Goal: Task Accomplishment & Management: Manage account settings

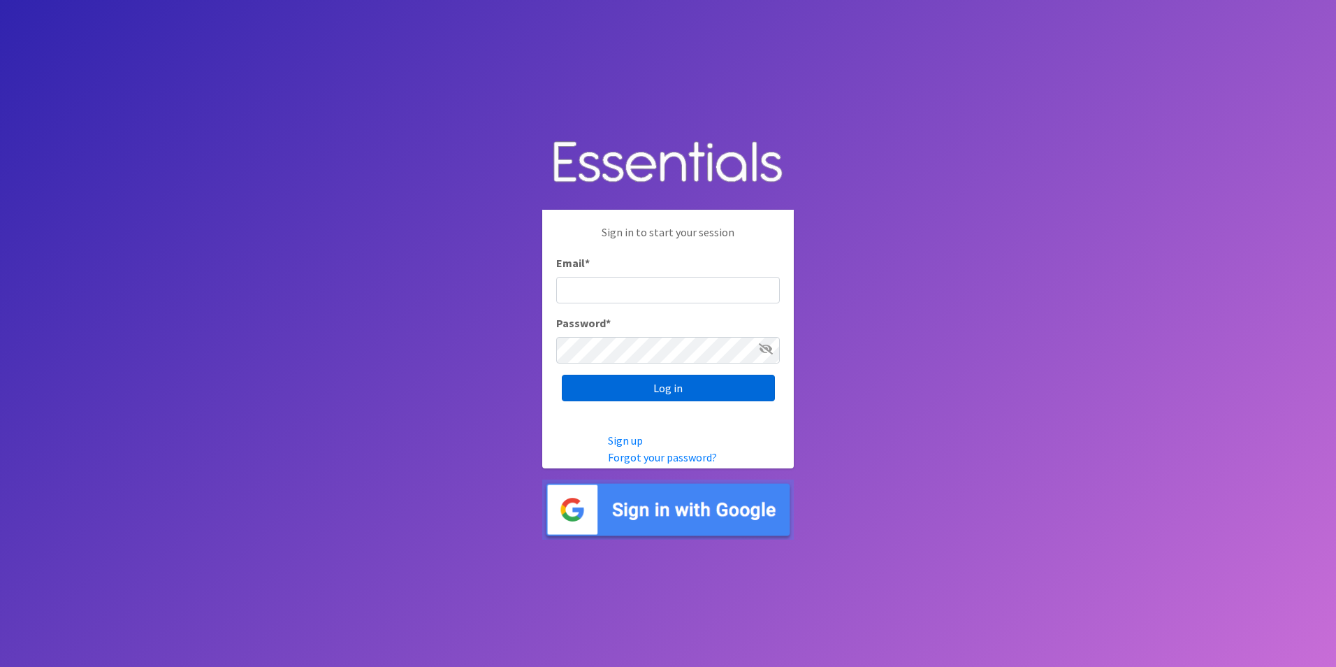
type input "lily@milwaukeediapermission.org"
click at [646, 395] on input "Log in" at bounding box center [668, 388] width 213 height 27
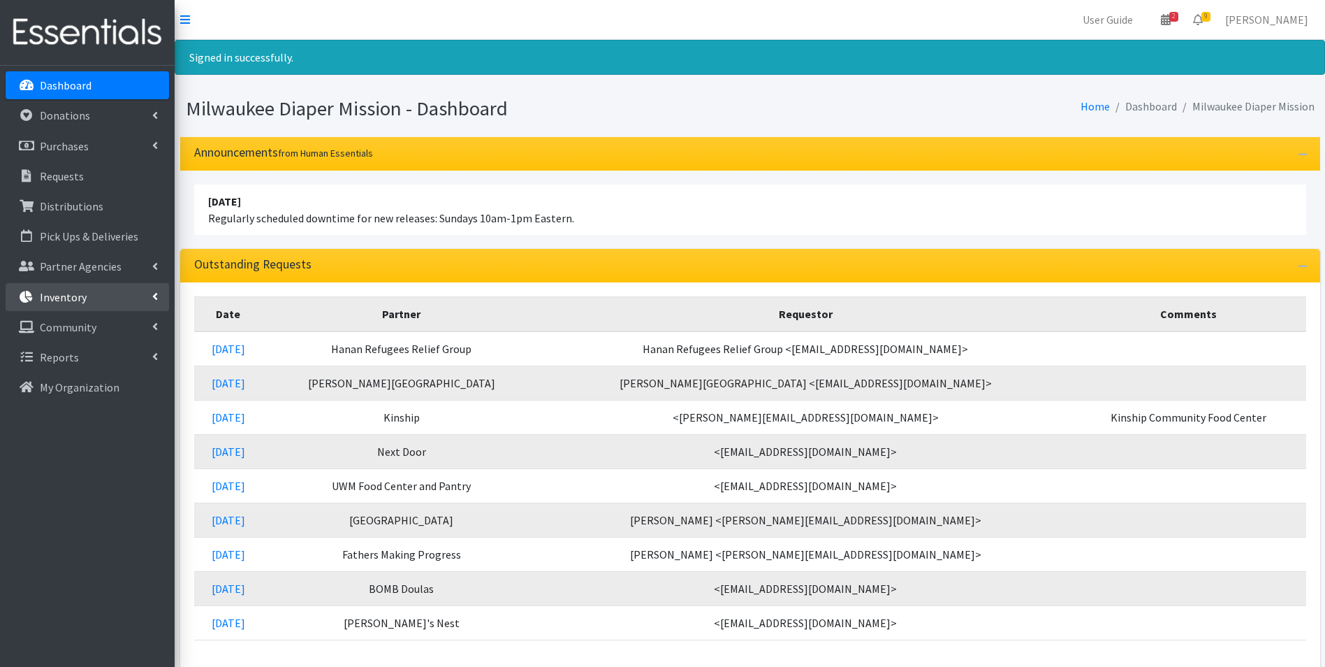
click at [40, 295] on p "Inventory" at bounding box center [63, 297] width 47 height 14
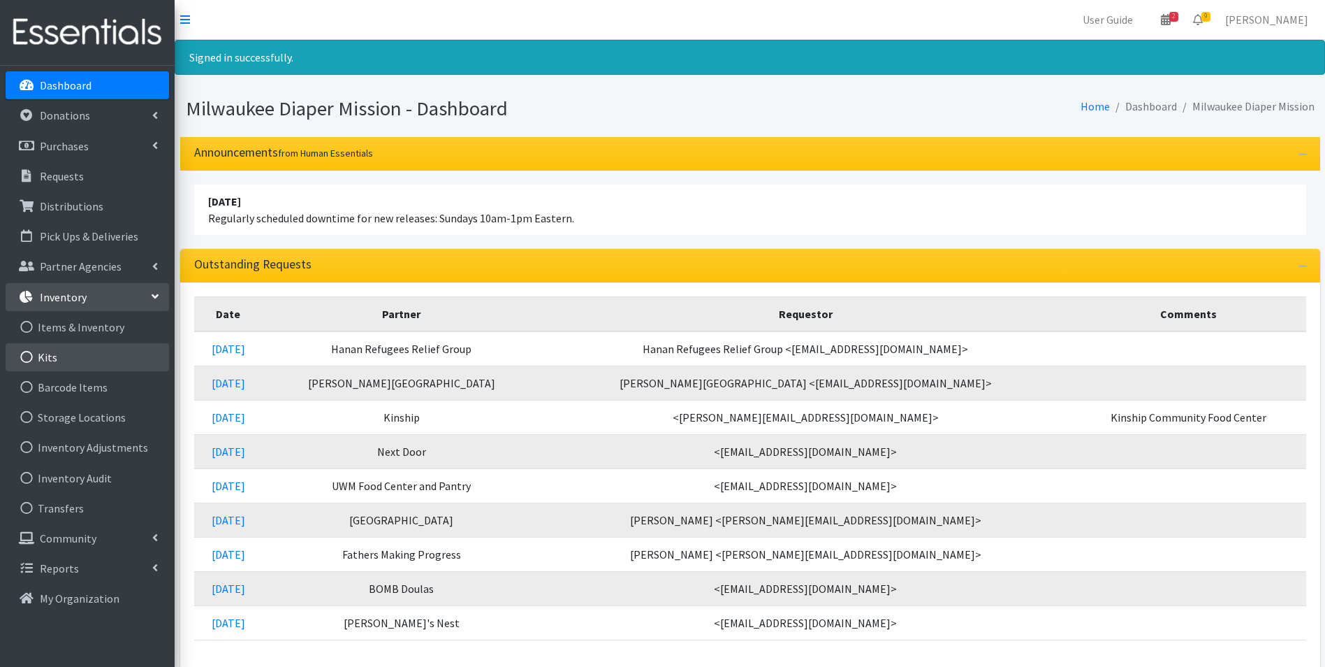
click at [56, 358] on link "Kits" at bounding box center [88, 357] width 164 height 28
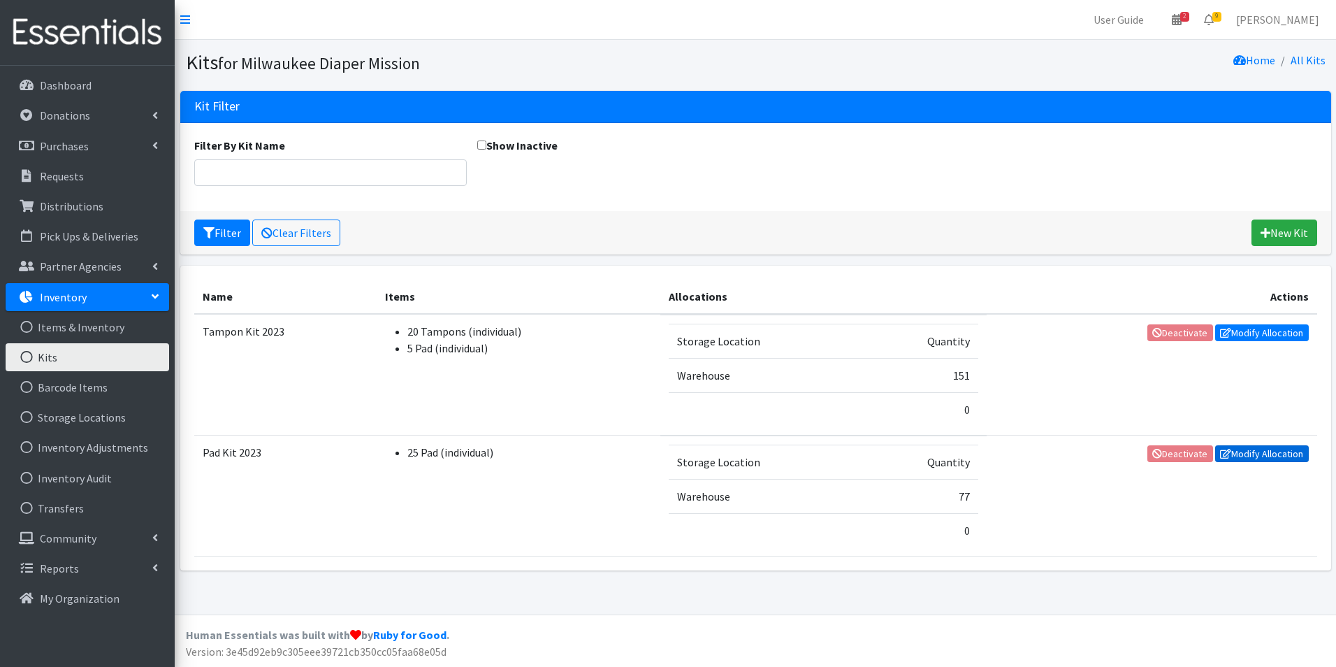
click at [1281, 453] on link "Modify Allocation" at bounding box center [1262, 453] width 94 height 17
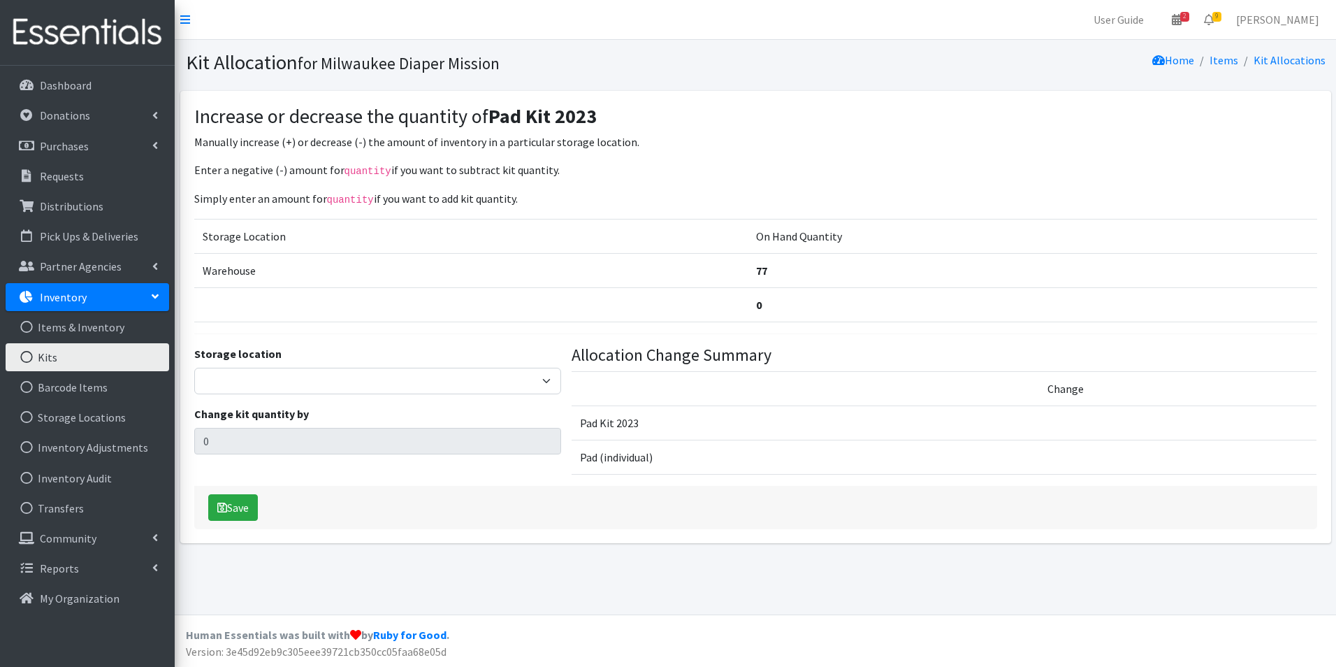
click at [66, 356] on link "Kits" at bounding box center [88, 357] width 164 height 28
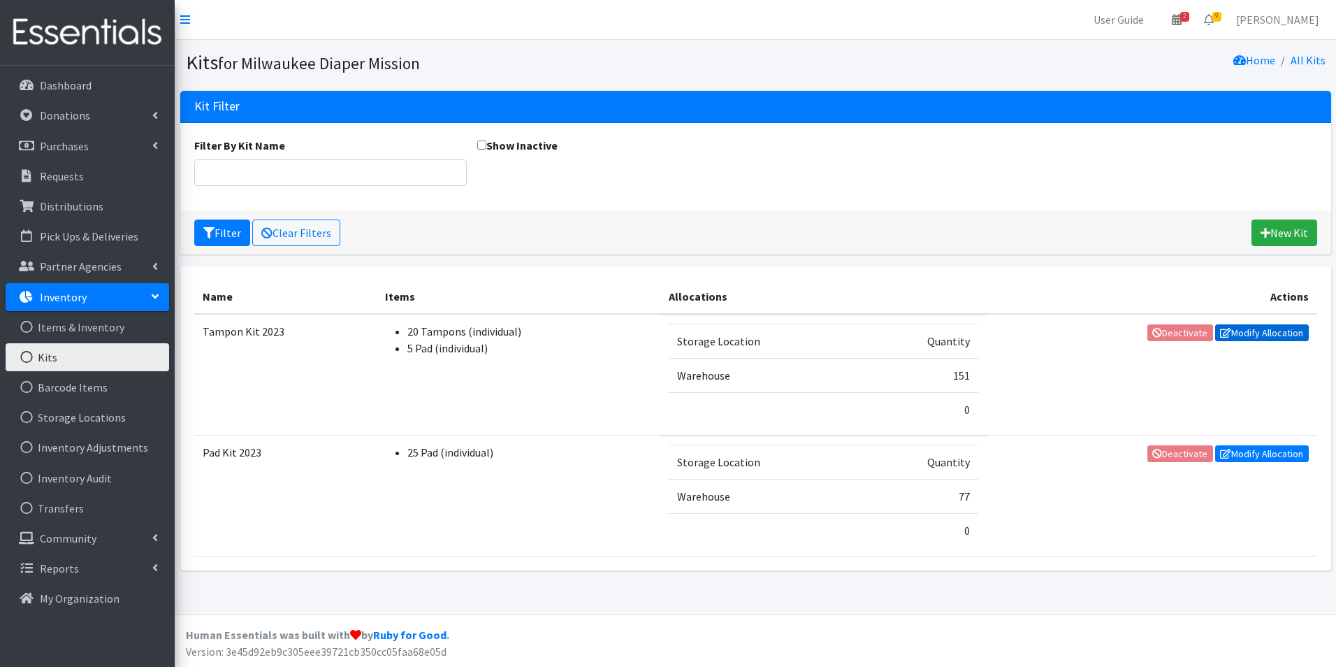
click at [1254, 333] on link "Modify Allocation" at bounding box center [1262, 332] width 94 height 17
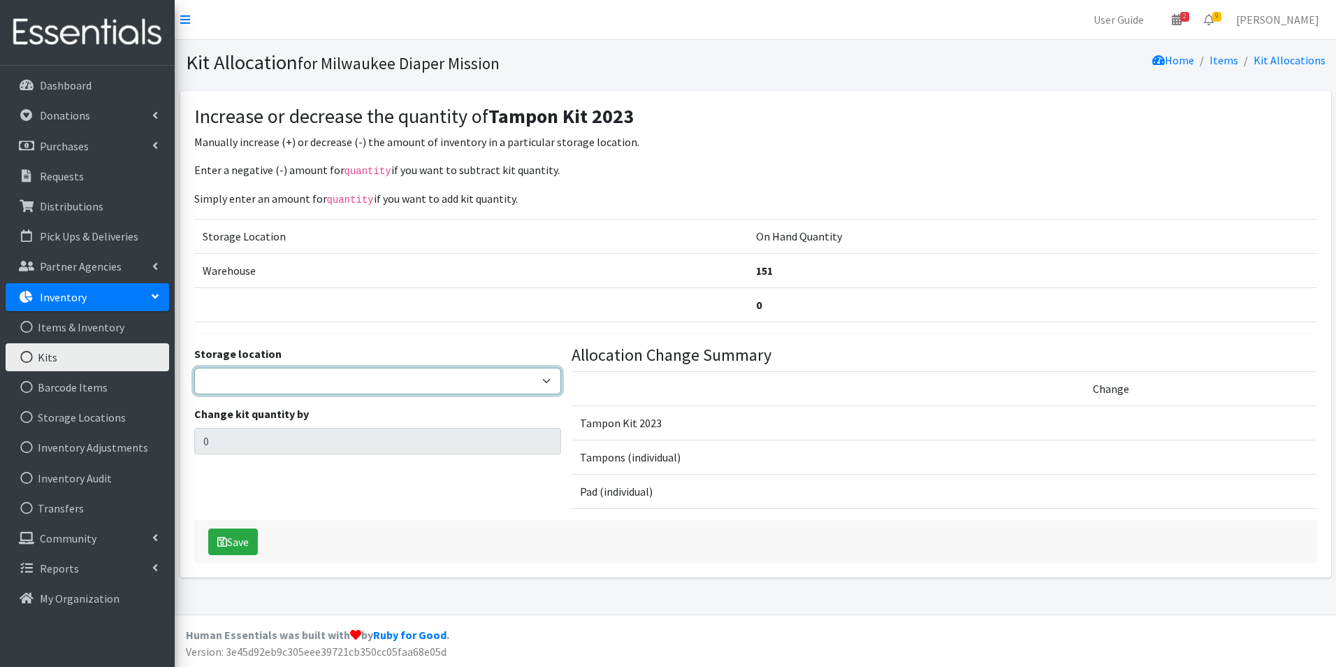
drag, startPoint x: 269, startPoint y: 382, endPoint x: 264, endPoint y: 393, distance: 11.6
click at [269, 382] on select "Warehouse" at bounding box center [378, 381] width 368 height 27
select select "126"
click at [194, 368] on select "Warehouse" at bounding box center [378, 381] width 368 height 27
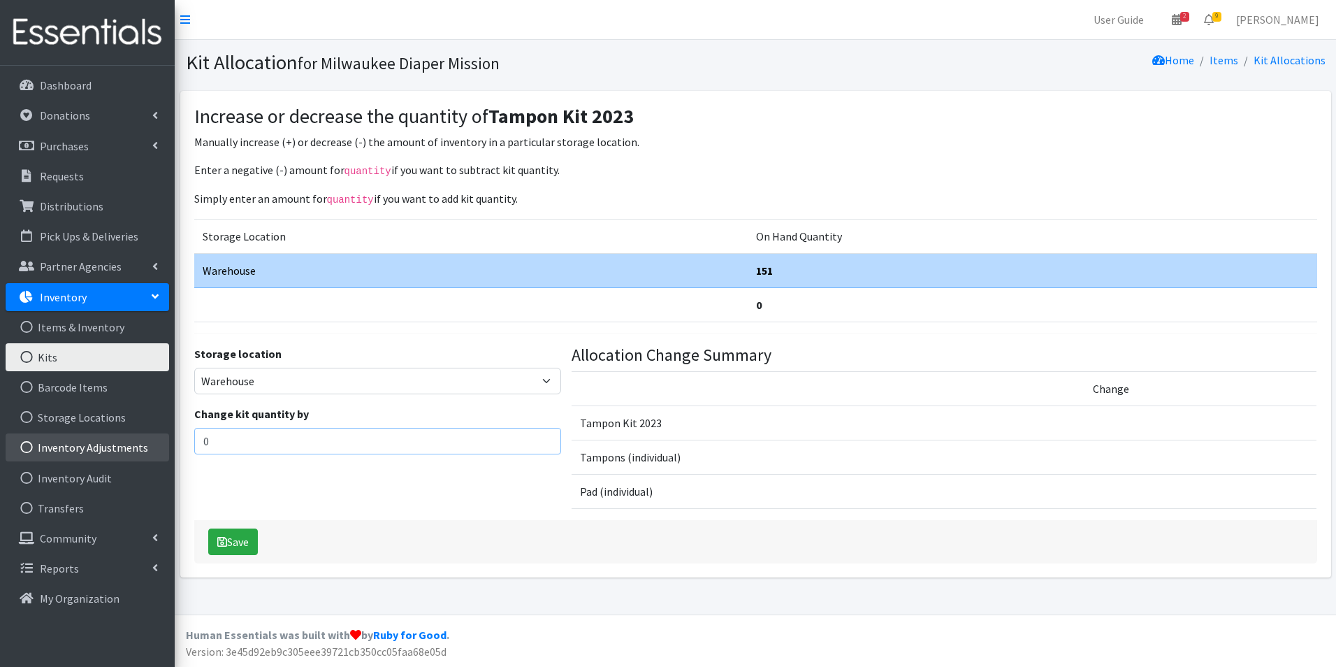
drag, startPoint x: 248, startPoint y: 442, endPoint x: 145, endPoint y: 437, distance: 103.5
click at [145, 437] on div "User Guide 2 2 Pick-ups remaining this week View Calendar 9 9 Requests 0 Partne…" at bounding box center [668, 307] width 1336 height 614
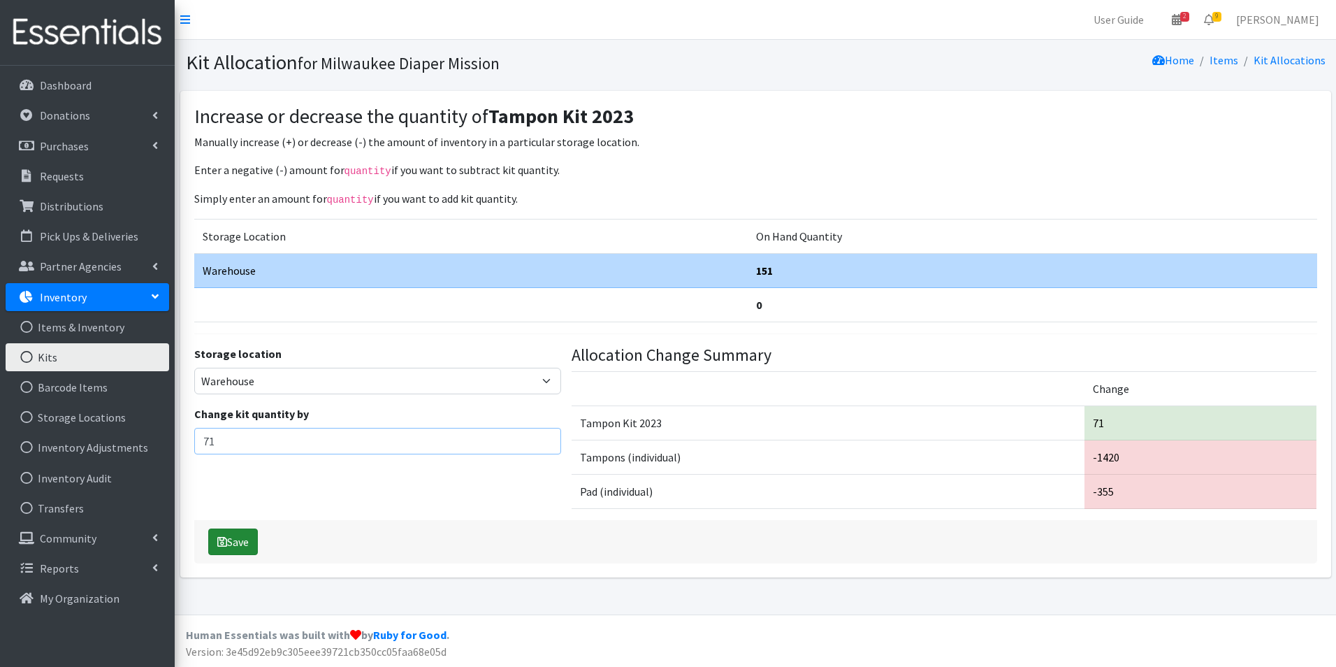
type input "71"
click at [249, 540] on button "Save" at bounding box center [233, 541] width 50 height 27
